Goal: Information Seeking & Learning: Stay updated

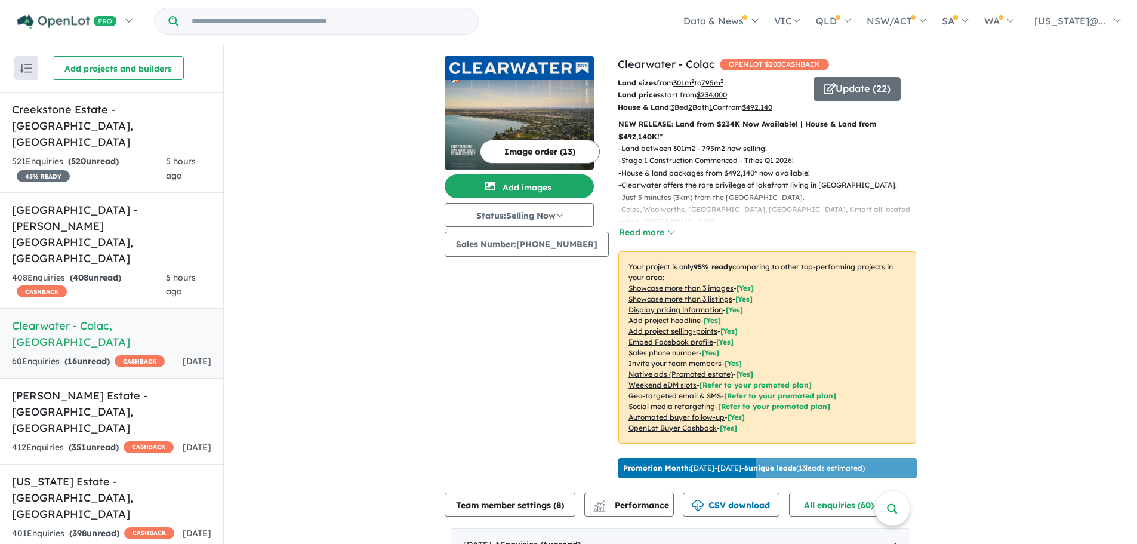
drag, startPoint x: 270, startPoint y: 227, endPoint x: 338, endPoint y: 83, distance: 159.9
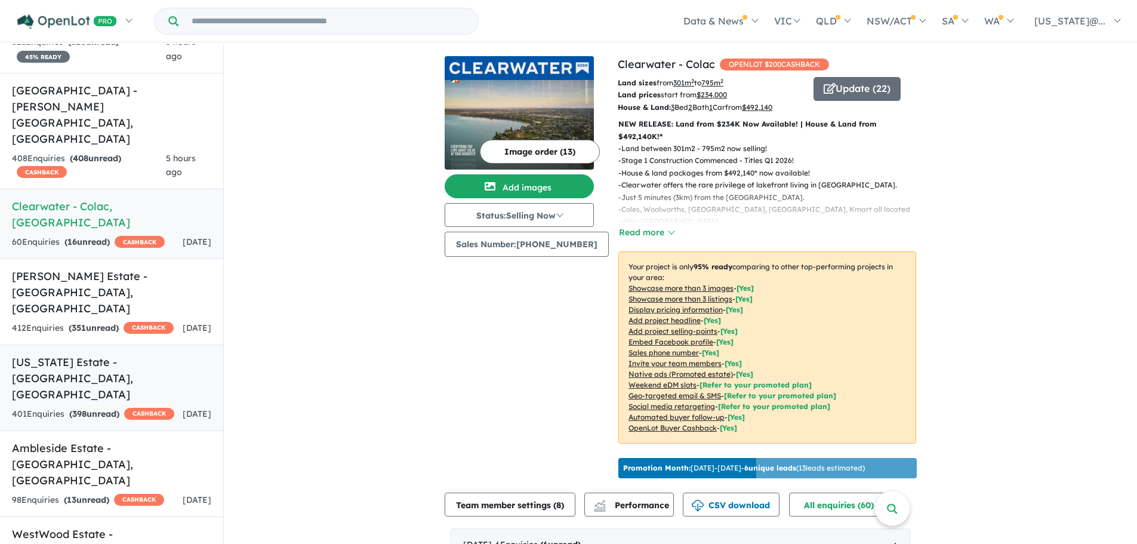
click at [123, 407] on div "401 Enquir ies ( 398 unread) CASHBACK" at bounding box center [93, 414] width 162 height 14
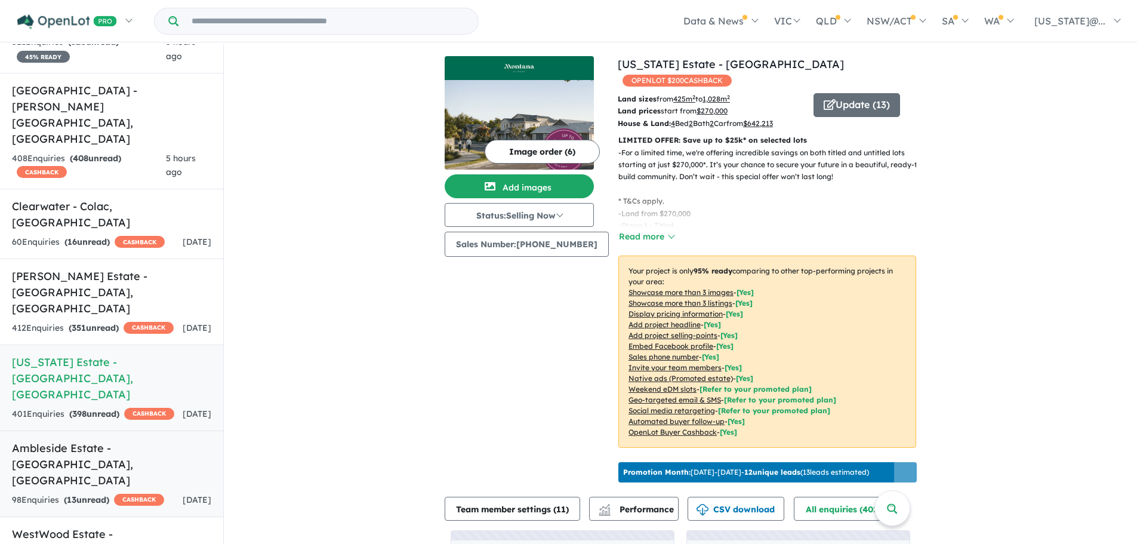
click at [135, 440] on h5 "Ambleside Estate - [GEOGRAPHIC_DATA][PERSON_NAME][GEOGRAPHIC_DATA]" at bounding box center [111, 464] width 199 height 48
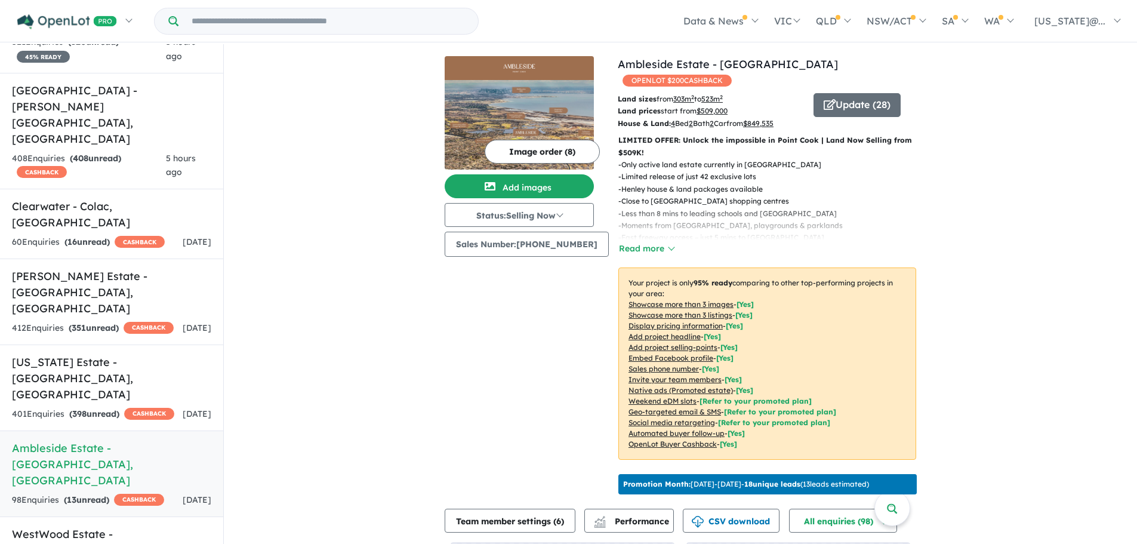
click at [706, 310] on u "Showcase more than 3 listings" at bounding box center [680, 314] width 104 height 9
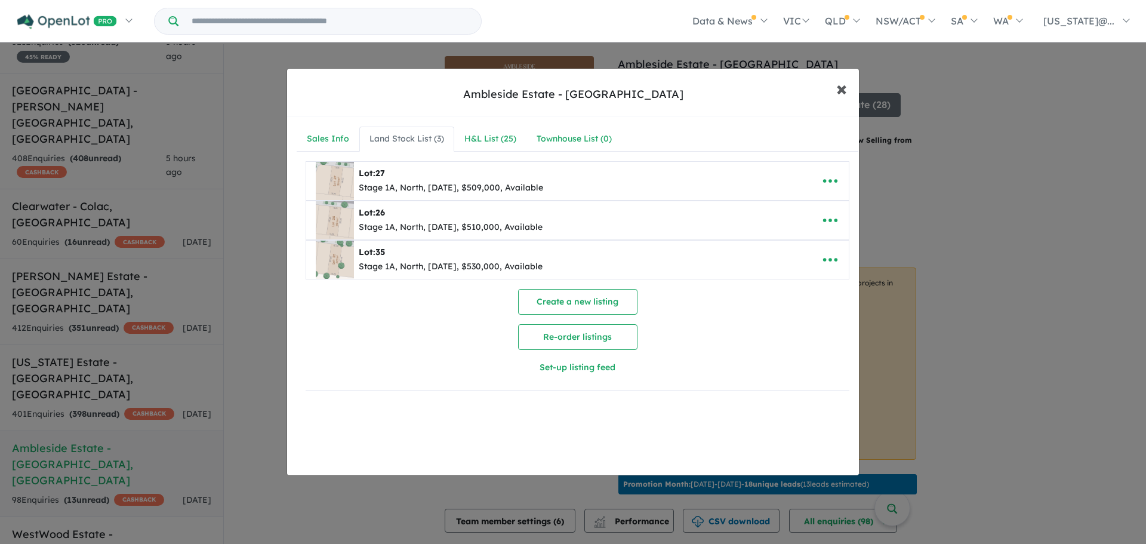
click at [843, 89] on span "×" at bounding box center [841, 88] width 11 height 26
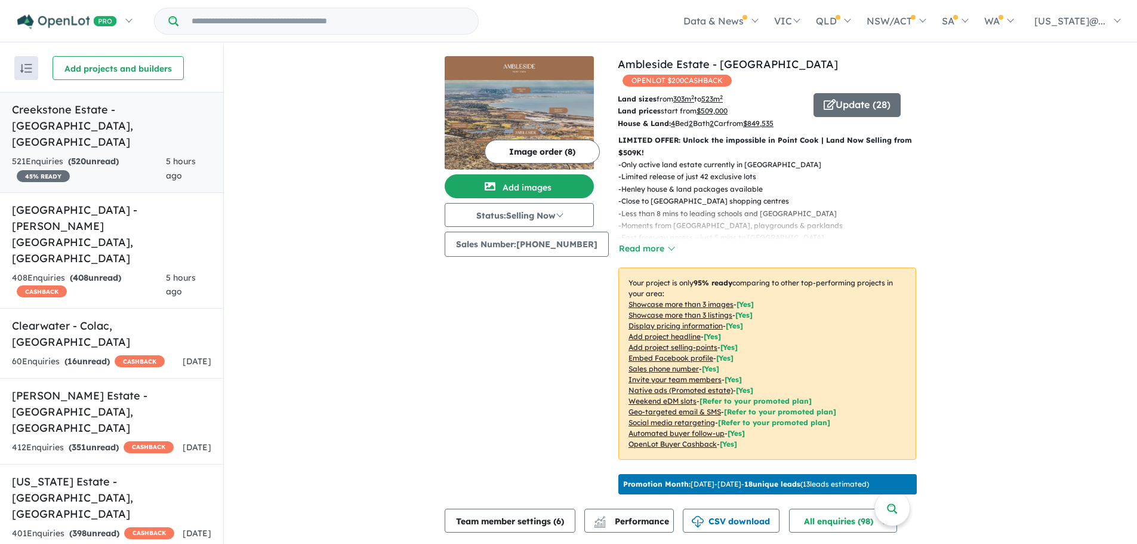
click at [104, 155] on div "521 Enquir ies ( 520 unread) 45 % READY" at bounding box center [89, 169] width 154 height 29
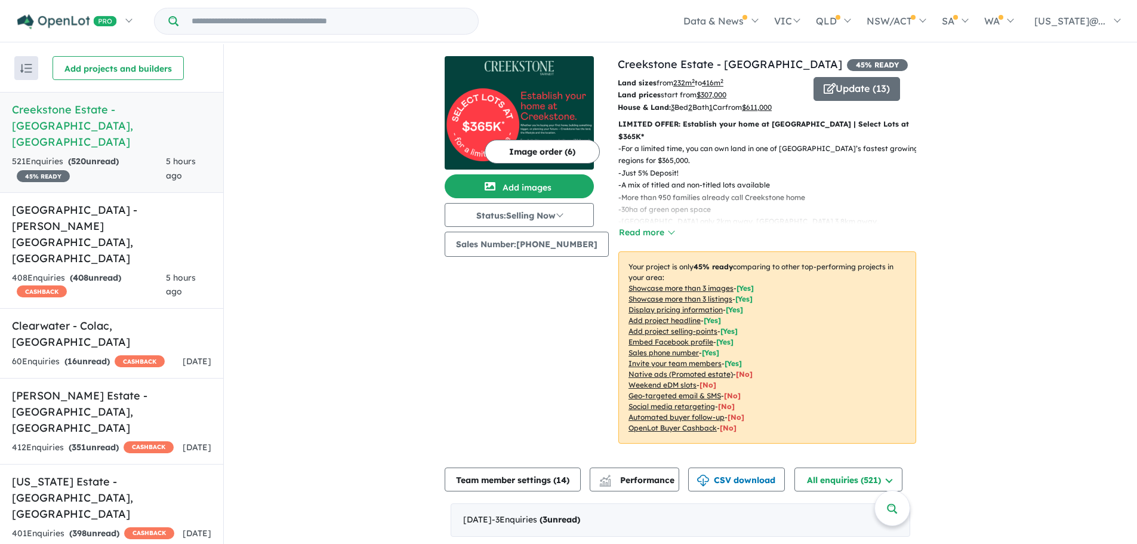
drag, startPoint x: 323, startPoint y: 129, endPoint x: 353, endPoint y: 40, distance: 93.8
